Goal: Information Seeking & Learning: Learn about a topic

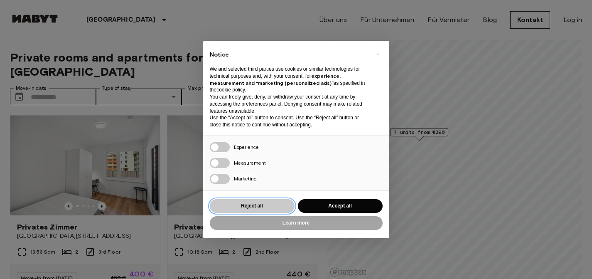
click at [240, 202] on button "Reject all" at bounding box center [252, 206] width 85 height 14
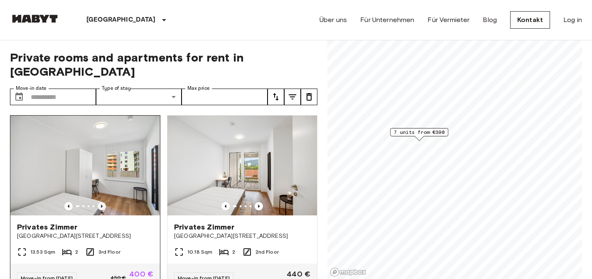
click at [102, 202] on icon "Previous image" at bounding box center [102, 206] width 8 height 8
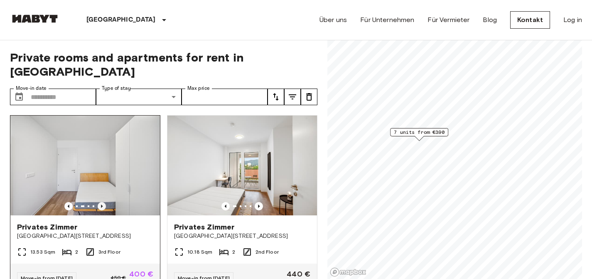
click at [102, 202] on icon "Previous image" at bounding box center [102, 206] width 8 height 8
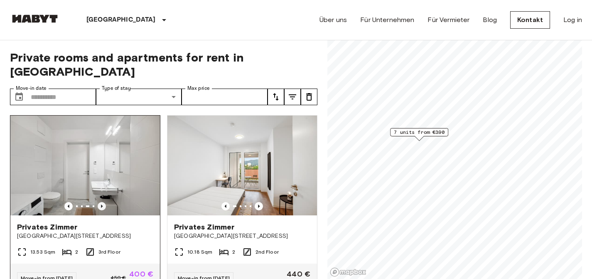
click at [102, 202] on icon "Previous image" at bounding box center [102, 206] width 8 height 8
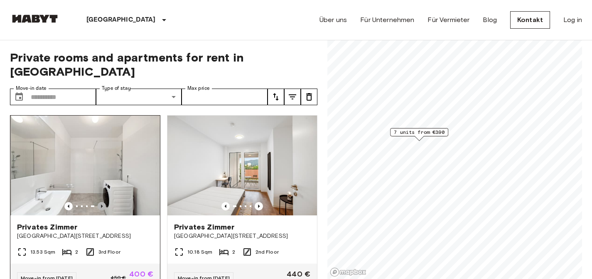
click at [102, 202] on icon "Previous image" at bounding box center [102, 206] width 8 height 8
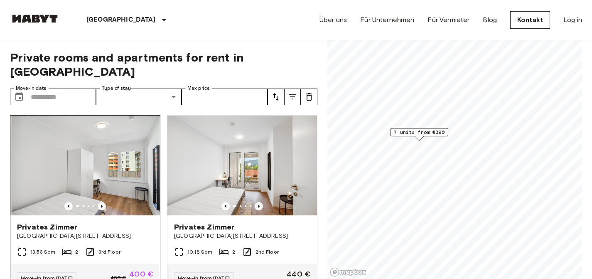
click at [102, 202] on icon "Previous image" at bounding box center [102, 206] width 8 height 8
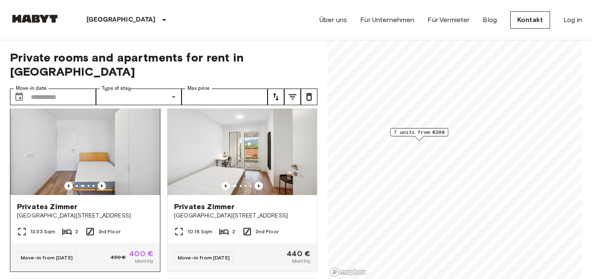
scroll to position [19, 0]
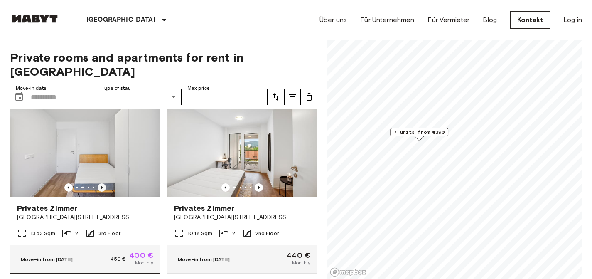
click at [101, 183] on icon "Previous image" at bounding box center [102, 187] width 8 height 8
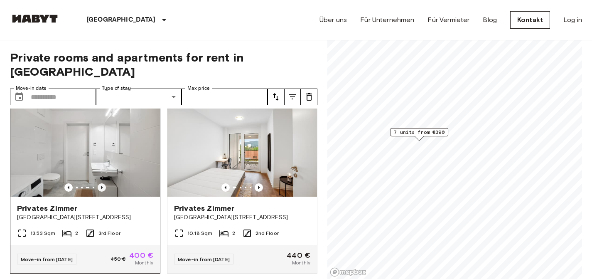
click at [101, 183] on icon "Previous image" at bounding box center [102, 187] width 8 height 8
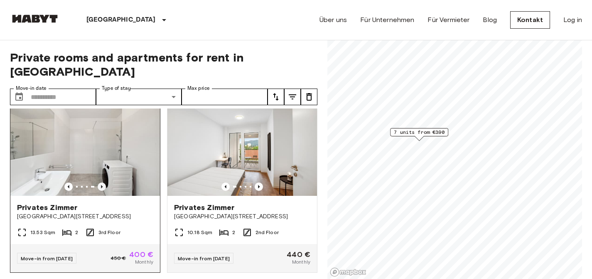
scroll to position [13, 0]
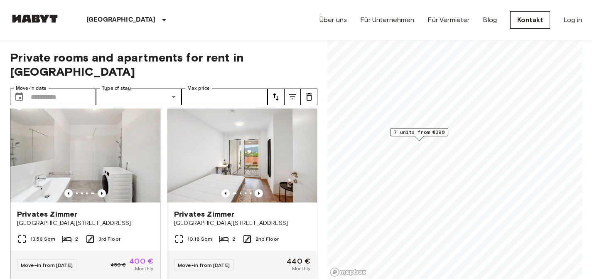
click at [101, 173] on img at bounding box center [85, 153] width 150 height 100
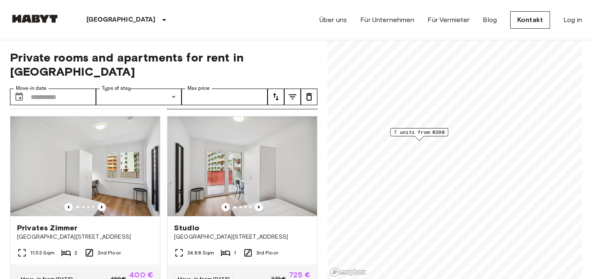
scroll to position [189, 0]
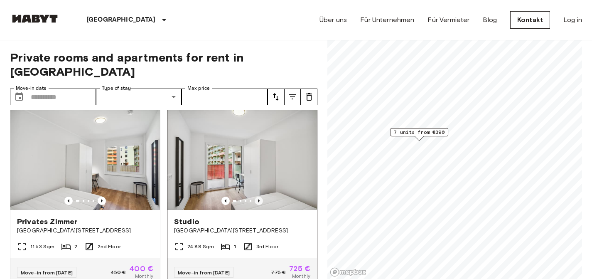
click at [258, 199] on icon "Previous image" at bounding box center [259, 200] width 2 height 3
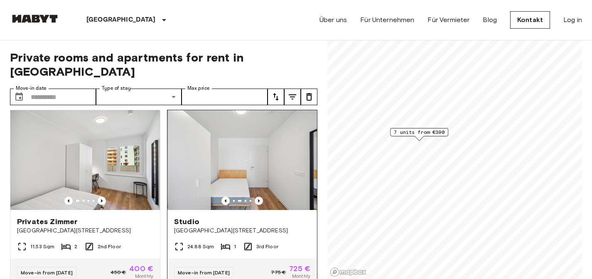
click at [258, 199] on icon "Previous image" at bounding box center [259, 200] width 2 height 3
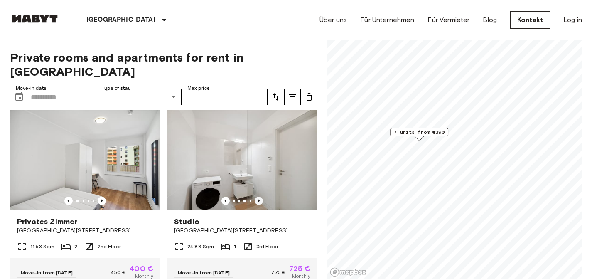
click at [258, 199] on icon "Previous image" at bounding box center [259, 200] width 2 height 3
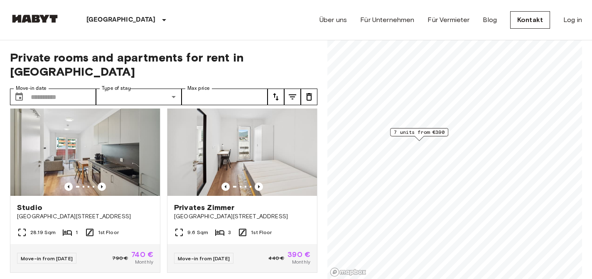
scroll to position [388, 0]
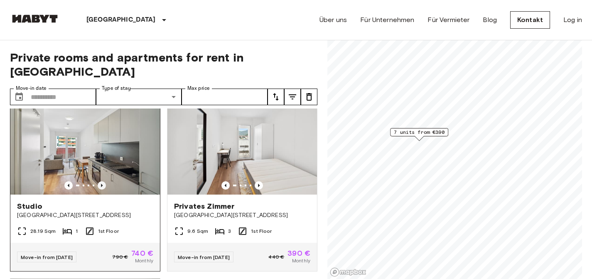
click at [100, 181] on icon "Previous image" at bounding box center [102, 185] width 8 height 8
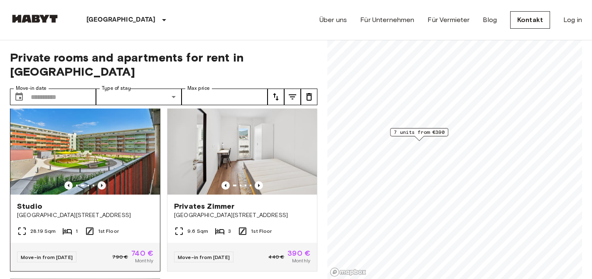
click at [100, 181] on icon "Previous image" at bounding box center [102, 185] width 8 height 8
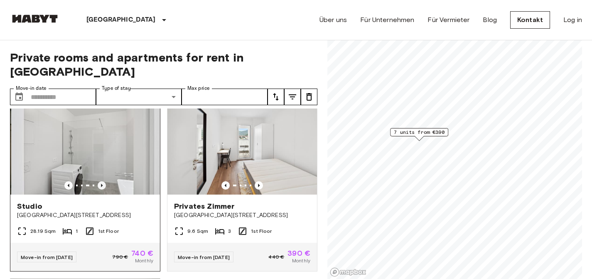
click at [100, 181] on icon "Previous image" at bounding box center [102, 185] width 8 height 8
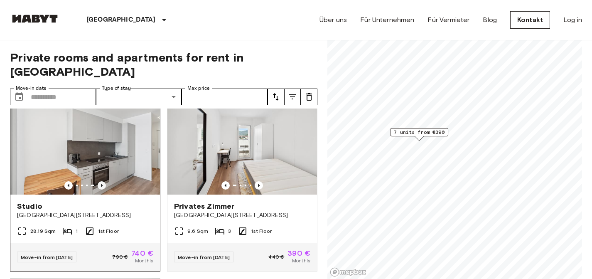
click at [100, 181] on icon "Previous image" at bounding box center [102, 185] width 8 height 8
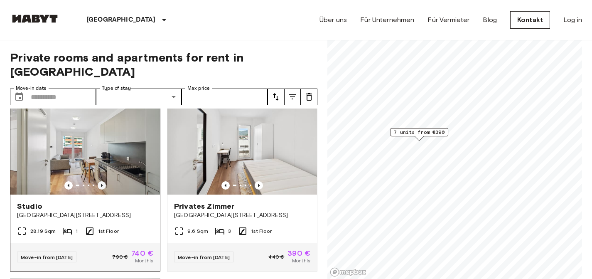
click at [100, 181] on icon "Previous image" at bounding box center [102, 185] width 8 height 8
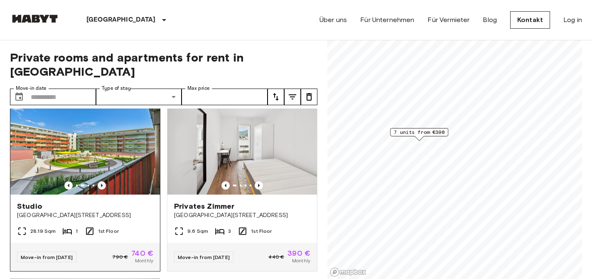
click at [100, 181] on icon "Previous image" at bounding box center [102, 185] width 8 height 8
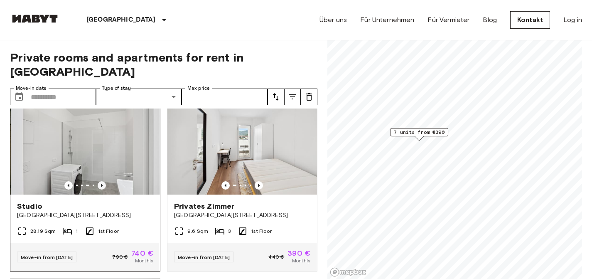
click at [100, 181] on icon "Previous image" at bounding box center [102, 185] width 8 height 8
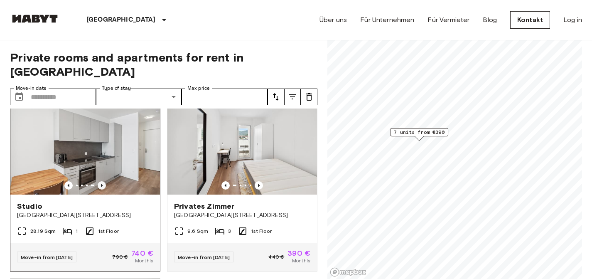
click at [100, 181] on icon "Previous image" at bounding box center [102, 185] width 8 height 8
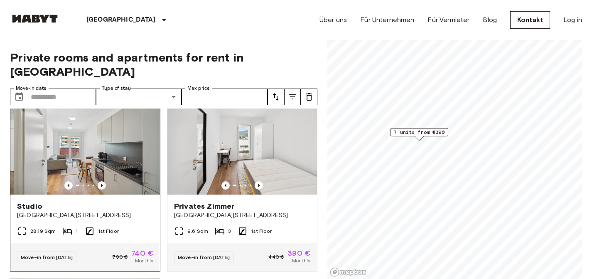
click at [100, 181] on icon "Previous image" at bounding box center [102, 185] width 8 height 8
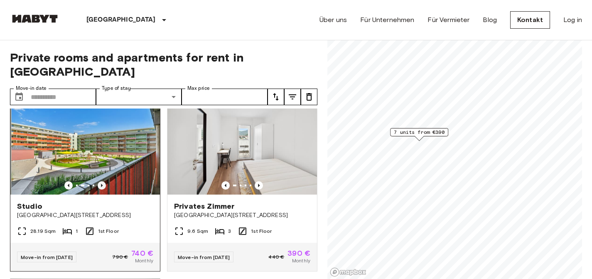
click at [100, 181] on icon "Previous image" at bounding box center [102, 185] width 8 height 8
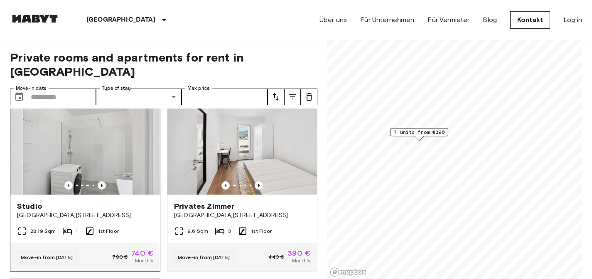
click at [100, 181] on icon "Previous image" at bounding box center [102, 185] width 8 height 8
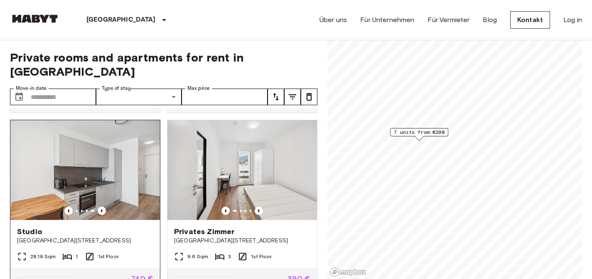
scroll to position [359, 0]
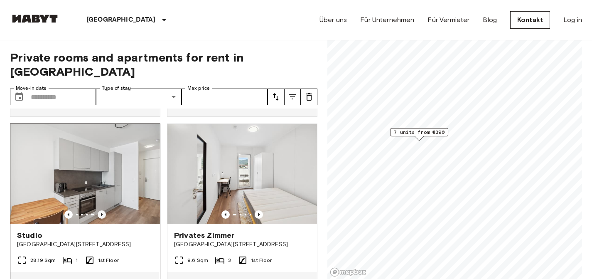
click at [101, 213] on icon "Previous image" at bounding box center [102, 214] width 2 height 3
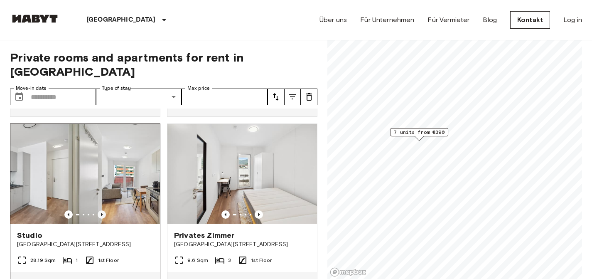
click at [101, 213] on icon "Previous image" at bounding box center [102, 214] width 2 height 3
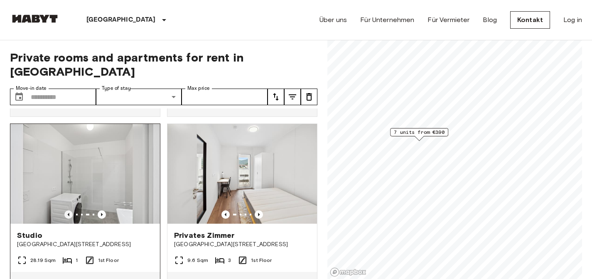
click at [67, 210] on icon "Previous image" at bounding box center [68, 214] width 8 height 8
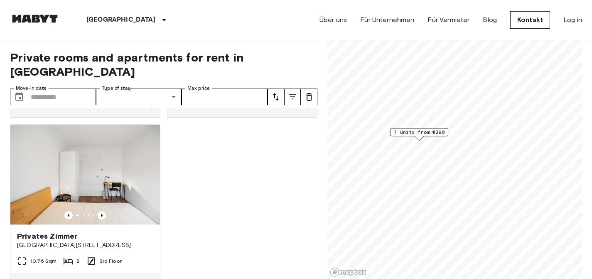
scroll to position [566, 0]
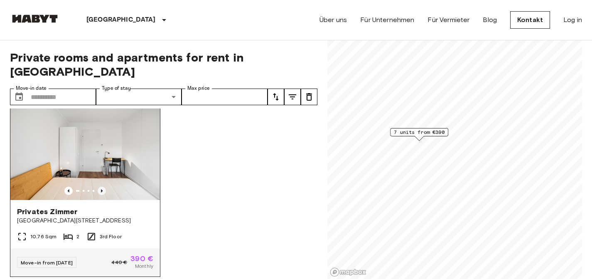
click at [102, 186] on icon "Previous image" at bounding box center [102, 190] width 8 height 8
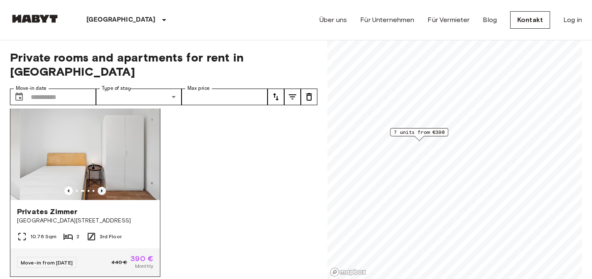
click at [102, 186] on icon "Previous image" at bounding box center [102, 190] width 8 height 8
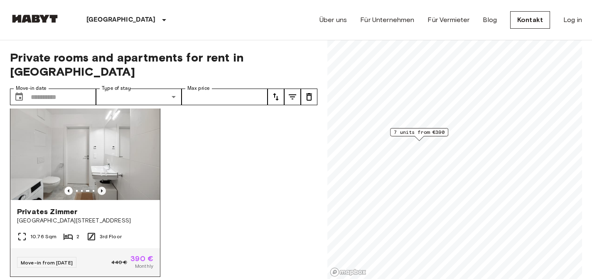
click at [102, 186] on icon "Previous image" at bounding box center [102, 190] width 8 height 8
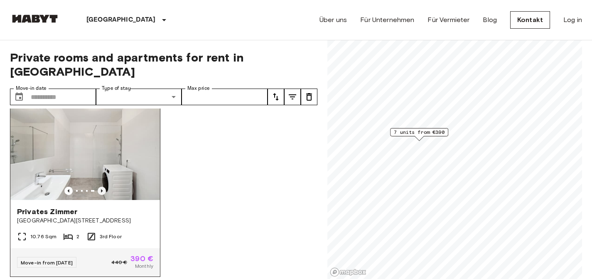
click at [102, 186] on icon "Previous image" at bounding box center [102, 190] width 8 height 8
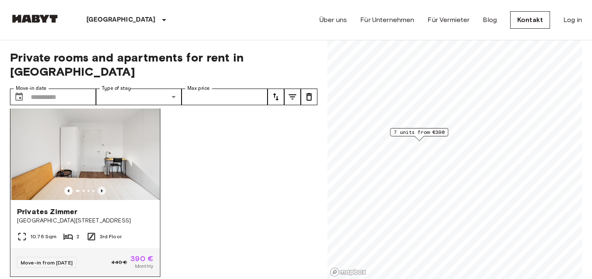
click at [102, 186] on icon "Previous image" at bounding box center [102, 190] width 8 height 8
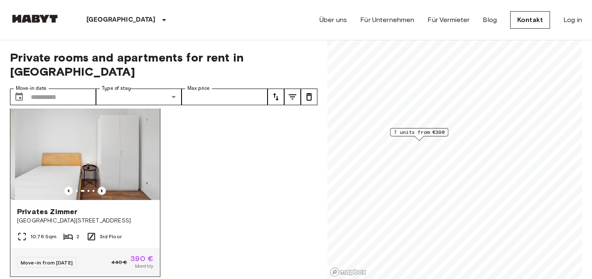
click at [102, 186] on icon "Previous image" at bounding box center [102, 190] width 8 height 8
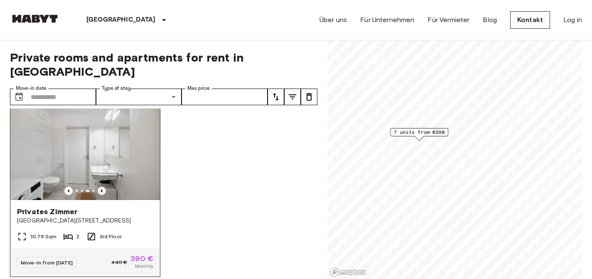
click at [102, 186] on icon "Previous image" at bounding box center [102, 190] width 8 height 8
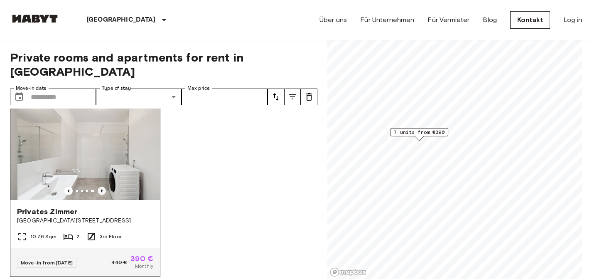
click at [102, 186] on icon "Previous image" at bounding box center [102, 190] width 8 height 8
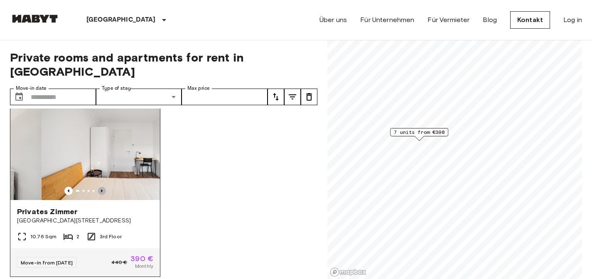
click at [102, 186] on icon "Previous image" at bounding box center [102, 190] width 8 height 8
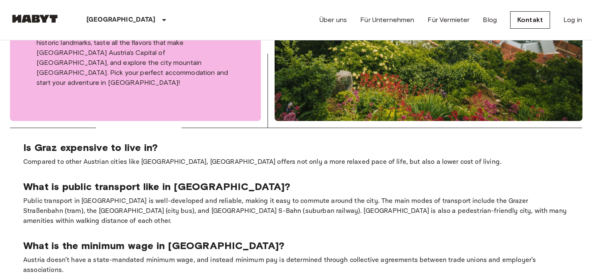
scroll to position [330, 0]
